Goal: Task Accomplishment & Management: Manage account settings

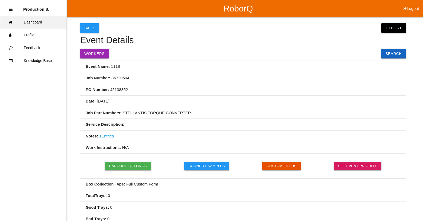
click at [51, 21] on link "Dashboard" at bounding box center [33, 22] width 66 height 13
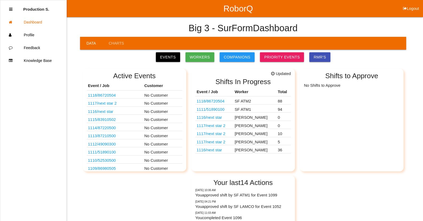
click at [221, 110] on link "1111 / 51890100" at bounding box center [211, 109] width 28 height 5
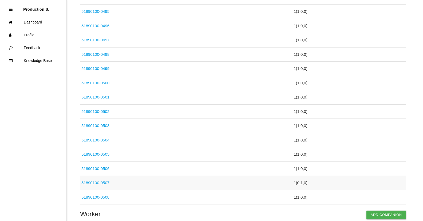
scroll to position [1344, 0]
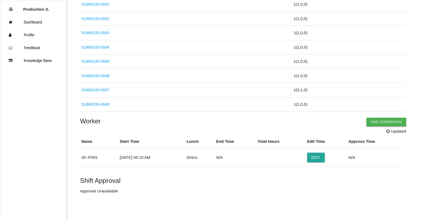
click at [373, 120] on button "Add Companion" at bounding box center [387, 122] width 40 height 9
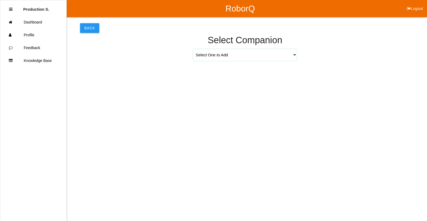
drag, startPoint x: 227, startPoint y: 55, endPoint x: 227, endPoint y: 60, distance: 5.4
click at [227, 55] on select "Select One to Add [PERSON_NAME] 9655 [PERSON_NAME] 9140 [PERSON_NAME] 9156 [PER…" at bounding box center [245, 55] width 104 height 12
select select "[PERSON_NAME] 9655"
click at [193, 49] on select "Select One to Add [PERSON_NAME] 9655 [PERSON_NAME] 9140 [PERSON_NAME] 9156 [PER…" at bounding box center [245, 55] width 104 height 12
select select "6"
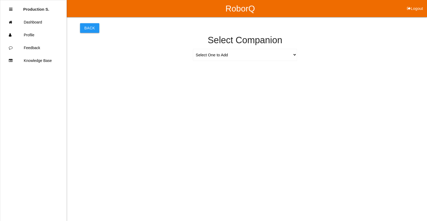
select select "10"
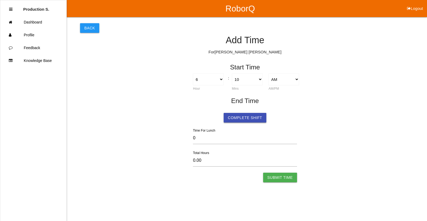
click at [252, 118] on button "Complete Shift" at bounding box center [245, 118] width 43 height 10
select select "6"
select select "10"
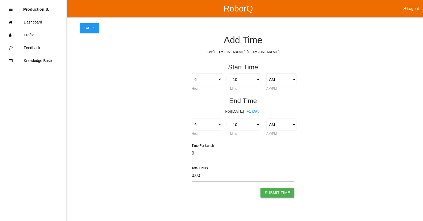
click at [290, 188] on button "Submit Time" at bounding box center [278, 193] width 34 height 10
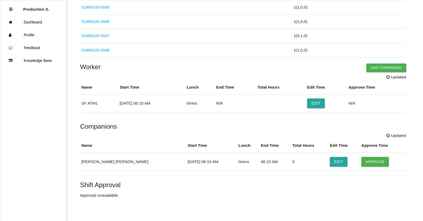
scroll to position [1402, 0]
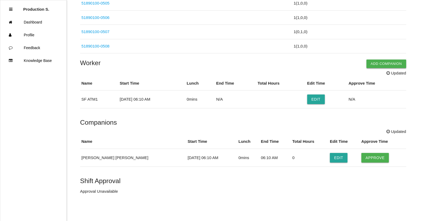
click at [374, 64] on button "Add Companion" at bounding box center [387, 64] width 40 height 9
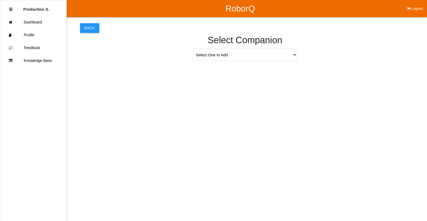
click at [271, 56] on select "Select One to Add [PERSON_NAME] 9655 [PERSON_NAME] 9140 [PERSON_NAME] 9156 [PER…" at bounding box center [245, 55] width 104 height 12
select select "[PERSON_NAME] 9271"
click at [193, 49] on select "Select One to Add [PERSON_NAME] 9655 [PERSON_NAME] 9140 [PERSON_NAME] 9156 [PER…" at bounding box center [245, 55] width 104 height 12
select select "6"
select select "10"
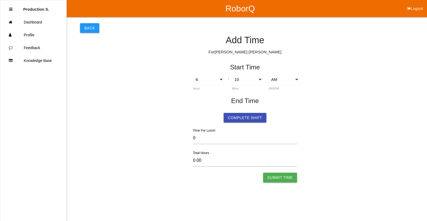
click at [279, 178] on button "Submit Time" at bounding box center [280, 178] width 34 height 10
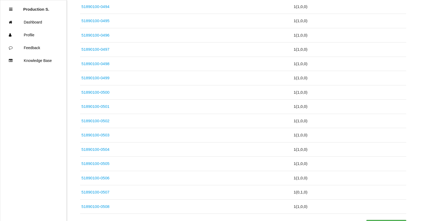
scroll to position [1420, 0]
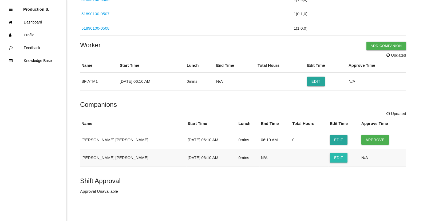
click at [333, 159] on button "Edit" at bounding box center [339, 158] width 18 height 10
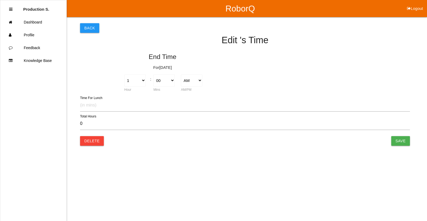
type input "0.00"
select select "6"
select select "10"
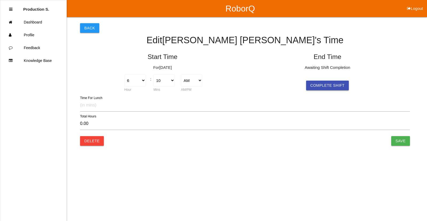
click at [338, 84] on button "Complete Shift" at bounding box center [327, 86] width 43 height 10
type input "9.87"
select select "4"
select select "2"
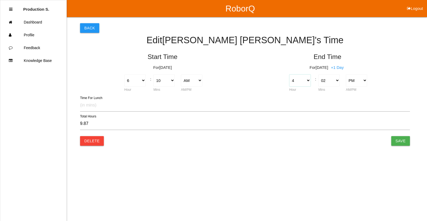
click at [308, 83] on select "1 2 3 4 5 6 7 8 9 10 11 12" at bounding box center [300, 81] width 22 height 12
select select "12"
click at [289, 75] on select "1 2 3 4 5 6 7 8 9 10 11 12" at bounding box center [300, 81] width 22 height 12
type input "5.87"
click at [399, 139] on input "Save" at bounding box center [400, 141] width 19 height 10
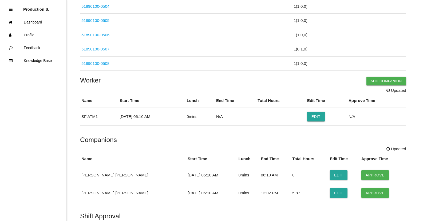
scroll to position [1420, 0]
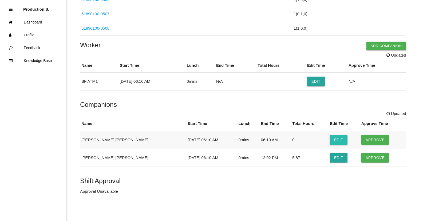
click at [330, 140] on button "Edit" at bounding box center [339, 140] width 18 height 10
select select "6"
select select "10"
select select "6"
select select "10"
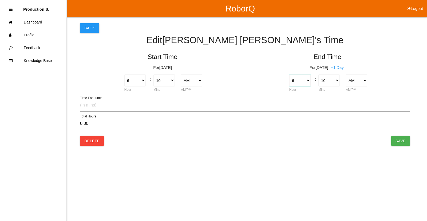
click at [303, 84] on select "1 2 3 4 5 6 7 8 9 10 11 12" at bounding box center [300, 81] width 22 height 12
select select "12"
click at [289, 75] on select "1 2 3 4 5 6 7 8 9 10 11 12" at bounding box center [300, 81] width 22 height 12
type input "-6.00"
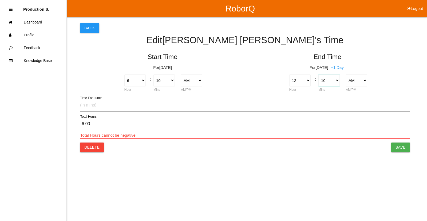
click at [332, 83] on select "00 01 02 03 04 05 06 07 08 09 10 11 12 13 14 15 16 17 18 19 20 21 22 23 24 25 2…" at bounding box center [330, 81] width 22 height 12
select select "0"
click at [319, 75] on select "00 01 02 03 04 05 06 07 08 09 10 11 12 13 14 15 16 17 18 19 20 21 22 23 24 25 2…" at bounding box center [330, 81] width 22 height 12
type input "-6.17"
click at [357, 83] on select "AM PM" at bounding box center [357, 81] width 22 height 12
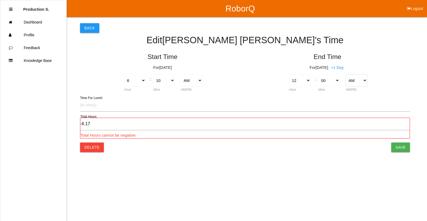
select select "2"
click at [346, 75] on select "AM PM" at bounding box center [357, 81] width 22 height 12
type input "5.83"
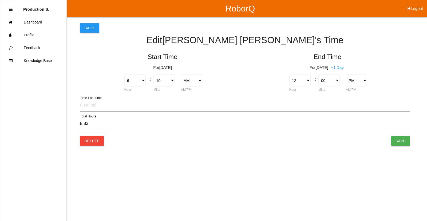
click at [403, 142] on input "Save" at bounding box center [400, 141] width 19 height 10
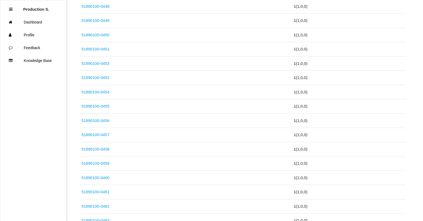
scroll to position [1420, 0]
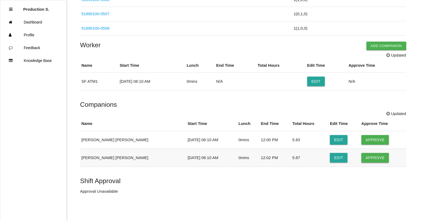
click at [363, 159] on button "Approve" at bounding box center [376, 158] width 28 height 10
click at [364, 136] on button "Approve" at bounding box center [376, 140] width 28 height 10
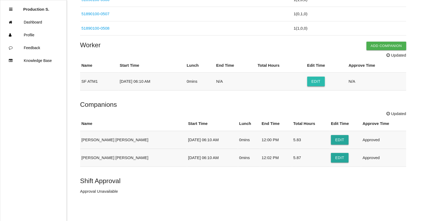
click at [324, 83] on button "Edit" at bounding box center [316, 82] width 18 height 10
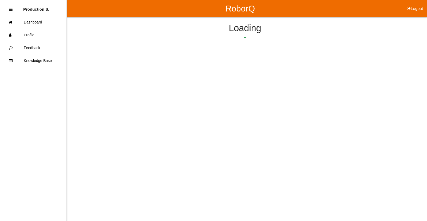
select select "6"
select select "10"
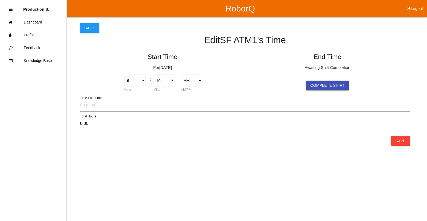
click at [329, 88] on button "Complete Shift" at bounding box center [327, 86] width 43 height 10
type input "9.87"
select select "4"
select select "2"
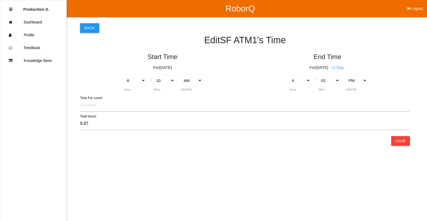
click at [329, 87] on div "00 01 02 03 04 05 06 07 08 09 10 11 12 13 14 15 16 17 18 19 20 21 22 23 24 25 2…" at bounding box center [330, 84] width 28 height 18
click at [399, 140] on button "Save" at bounding box center [400, 141] width 19 height 10
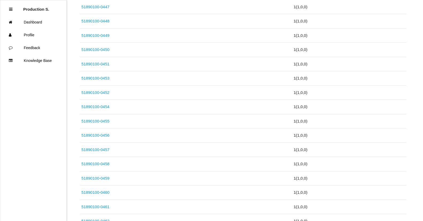
scroll to position [1402, 0]
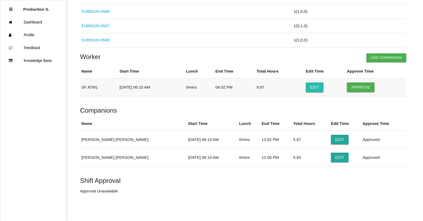
click at [319, 90] on button "Edit" at bounding box center [315, 88] width 18 height 10
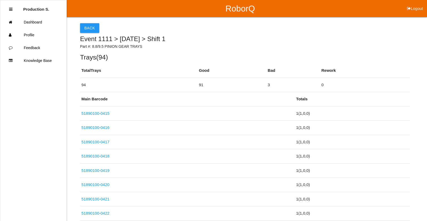
select select "6"
select select "10"
select select "4"
select select "2"
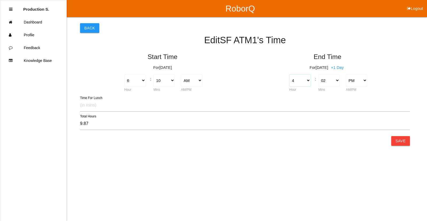
click at [309, 81] on select "1 2 3 4 5 6 7 8 9 10 11 12" at bounding box center [300, 81] width 22 height 12
select select "11"
click at [289, 75] on select "1 2 3 4 5 6 7 8 9 10 11 12" at bounding box center [300, 81] width 22 height 12
type input "16.87"
click at [338, 83] on select "00 01 02 03 04 05 06 07 08 09 10 11 12 13 14 15 16 17 18 19 20 21 22 23 24 25 2…" at bounding box center [330, 81] width 22 height 12
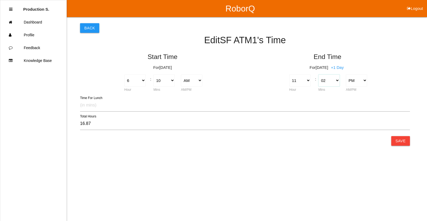
select select "30"
click at [319, 75] on select "00 01 02 03 04 05 06 07 08 09 10 11 12 13 14 15 16 17 18 19 20 21 22 23 24 25 2…" at bounding box center [330, 81] width 22 height 12
type input "17.33"
click at [365, 83] on select "AM PM" at bounding box center [357, 81] width 22 height 12
select select "1"
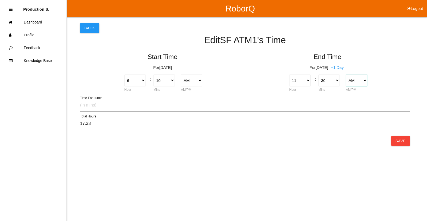
click at [346, 75] on select "AM PM" at bounding box center [357, 81] width 22 height 12
type input "5.33"
click at [396, 140] on button "Save" at bounding box center [400, 141] width 19 height 10
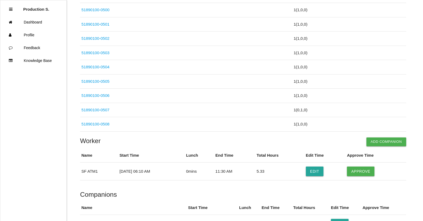
scroll to position [1402, 0]
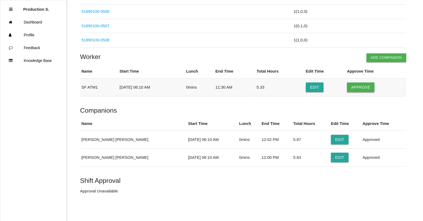
click at [367, 87] on button "Approve" at bounding box center [361, 88] width 28 height 10
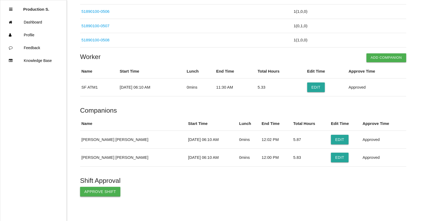
click at [98, 193] on button "Approve Shift" at bounding box center [100, 192] width 40 height 10
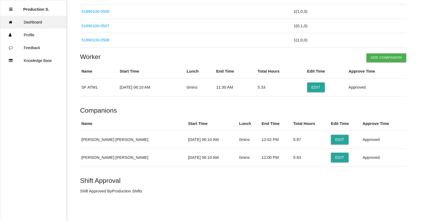
click at [40, 23] on link "Dashboard" at bounding box center [33, 22] width 66 height 13
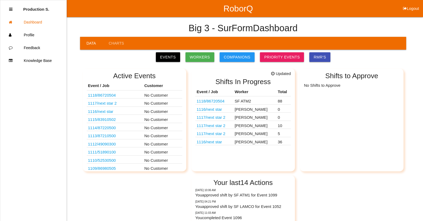
click at [72, 53] on div "Big 3 - SurForm Dashboard Data Charts Events Workers Companions Priority Events…" at bounding box center [211, 147] width 423 height 261
